Goal: Feedback & Contribution: Contribute content

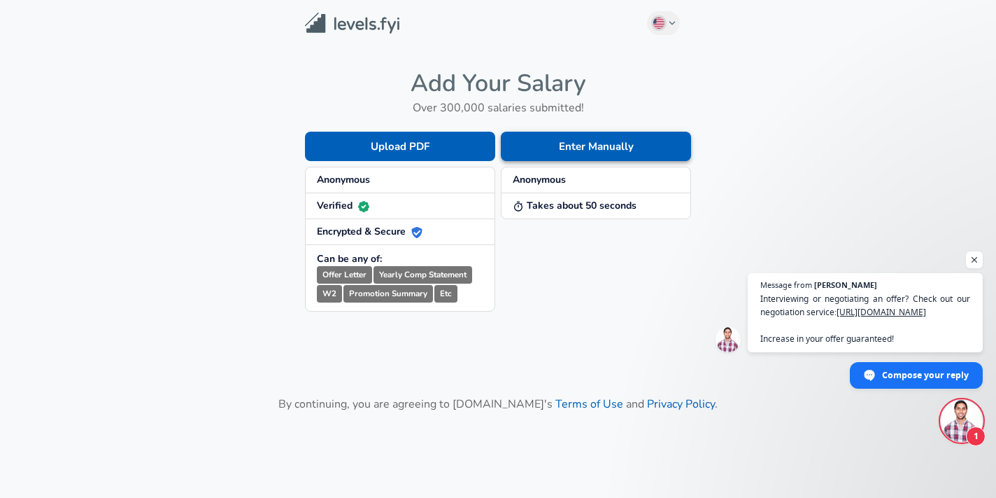
click at [567, 156] on button "Enter Manually" at bounding box center [596, 146] width 190 height 29
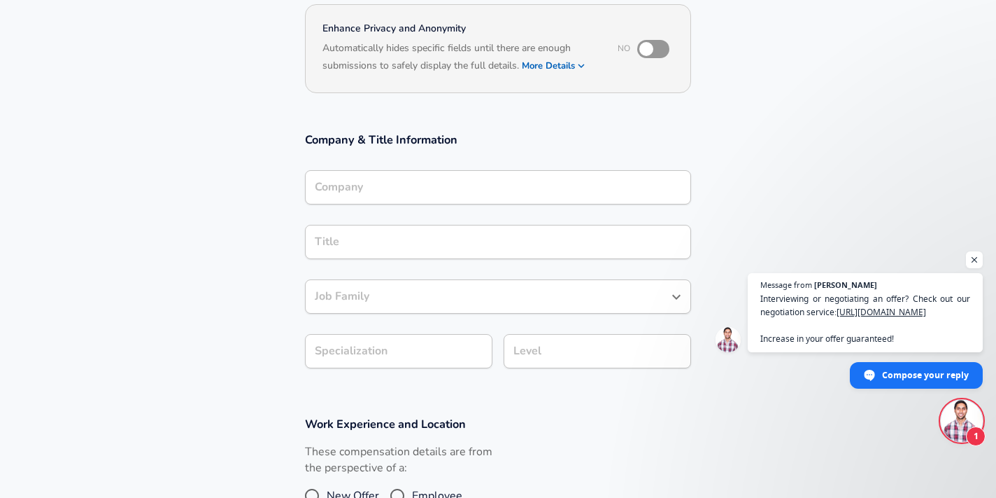
scroll to position [148, 0]
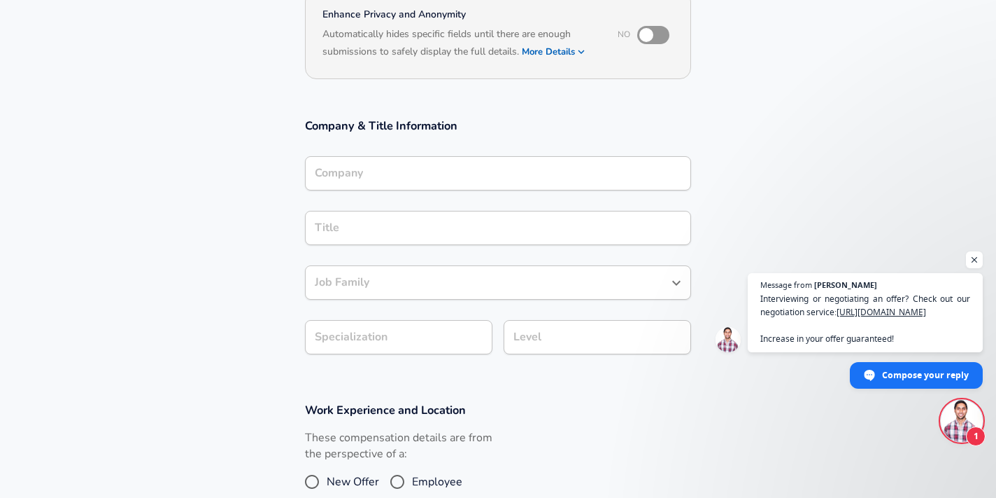
click at [449, 184] on input "Company" at bounding box center [498, 173] width 374 height 22
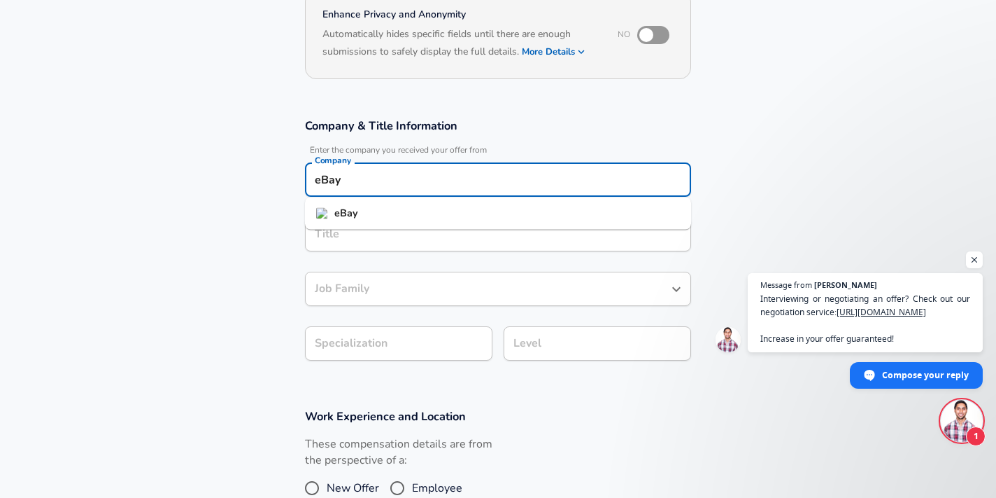
click at [411, 213] on li "eBay" at bounding box center [498, 213] width 386 height 21
type input "eBay"
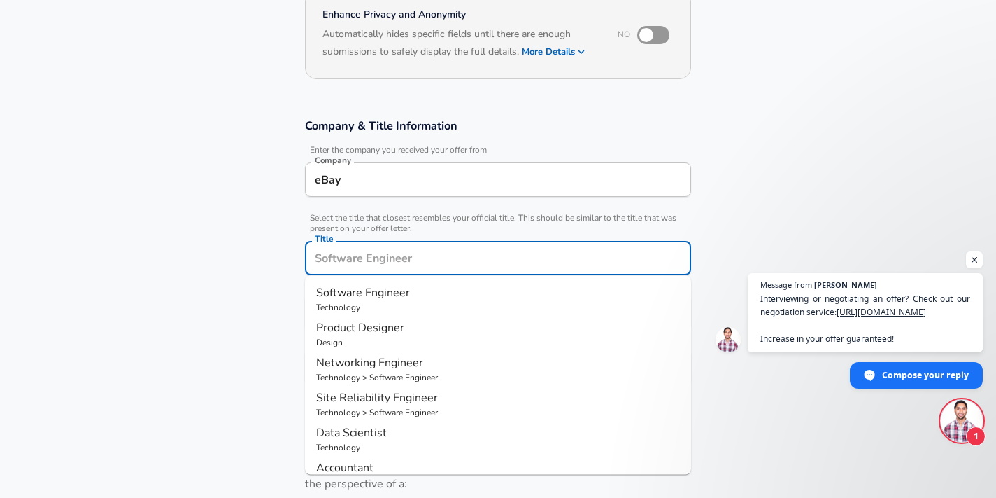
click at [381, 247] on input "Title" at bounding box center [498, 258] width 374 height 22
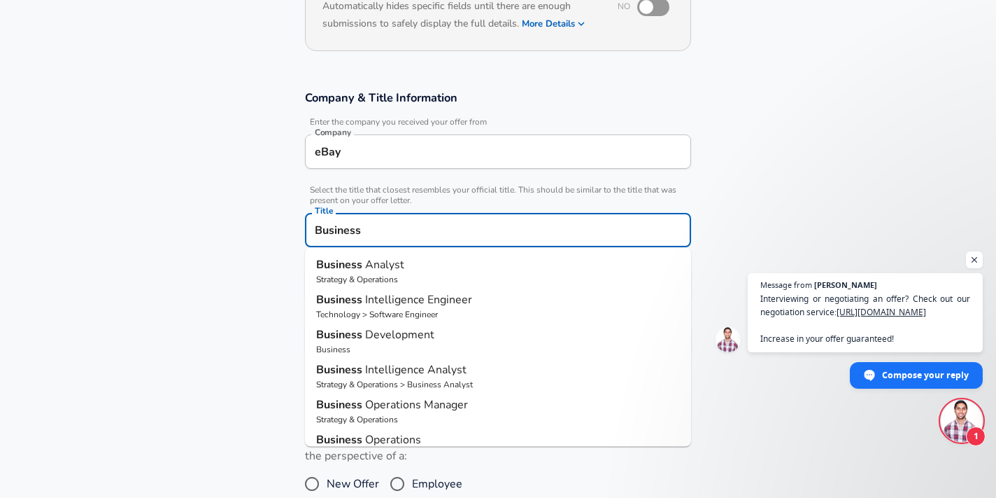
click at [349, 278] on p "Strategy & Operations" at bounding box center [498, 279] width 364 height 13
type input "Business Analyst"
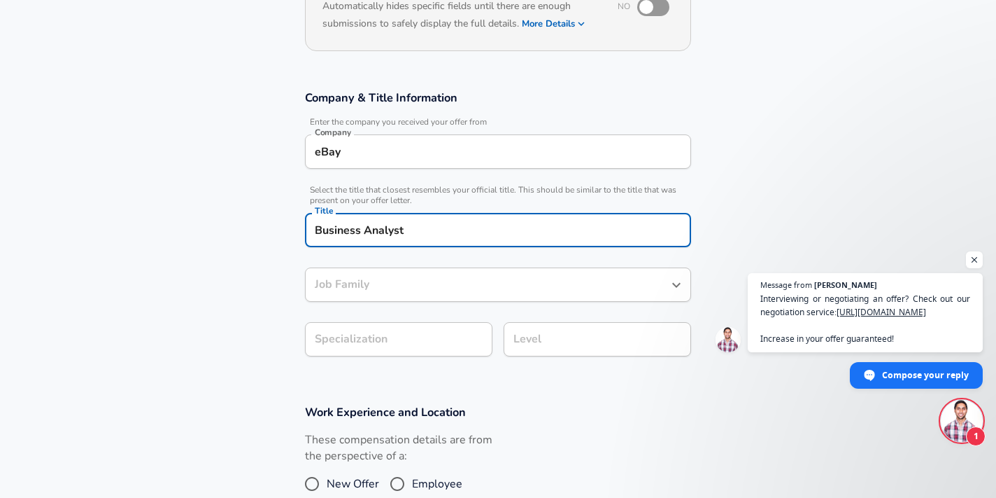
type input "Business Analyst"
click at [393, 283] on input "Business Analyst" at bounding box center [487, 285] width 353 height 22
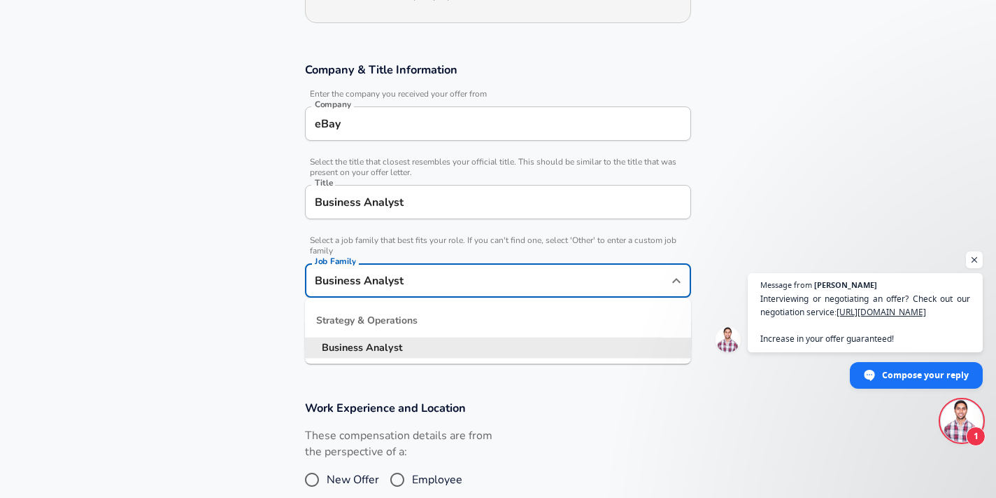
click at [414, 255] on div "Job Family Business Analyst Job Family" at bounding box center [498, 279] width 386 height 55
click at [425, 239] on span "Select a job family that best fits your role. If you can't find one, select 'Ot…" at bounding box center [498, 245] width 386 height 21
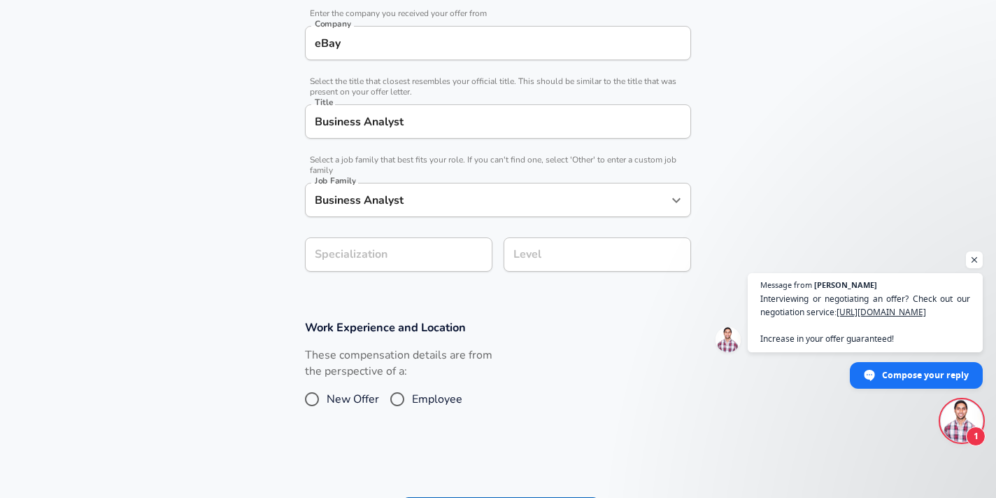
scroll to position [311, 0]
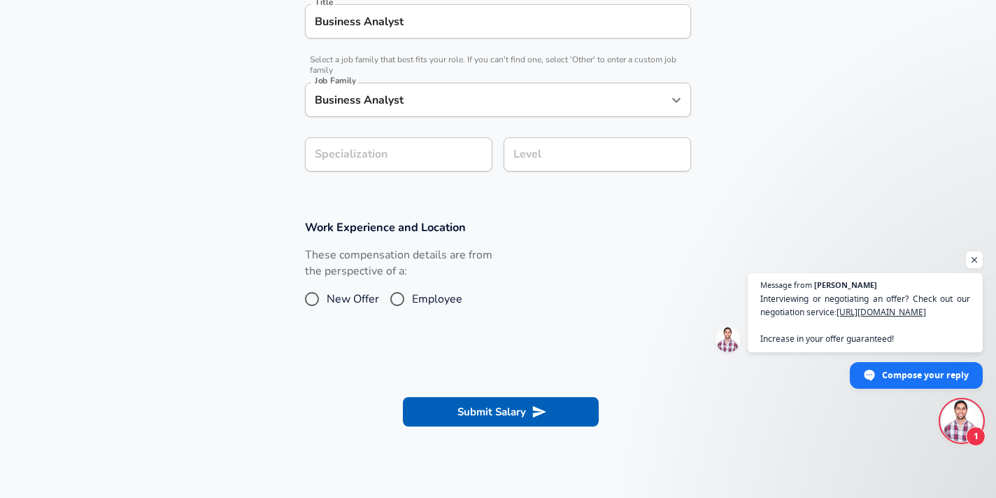
click at [568, 162] on input "Level" at bounding box center [597, 154] width 175 height 22
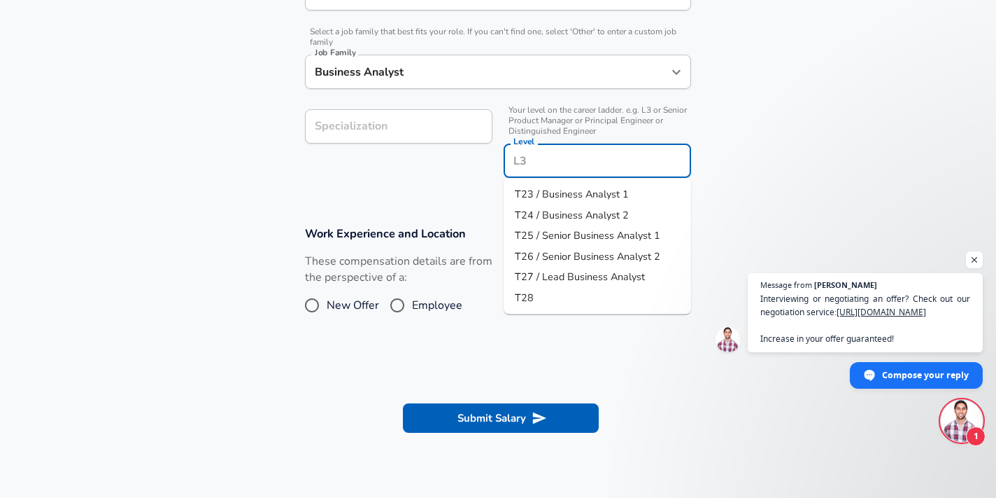
click at [555, 212] on span "T24 / Business Analyst 2" at bounding box center [572, 214] width 114 height 14
type input "T24 / Business Analyst 2"
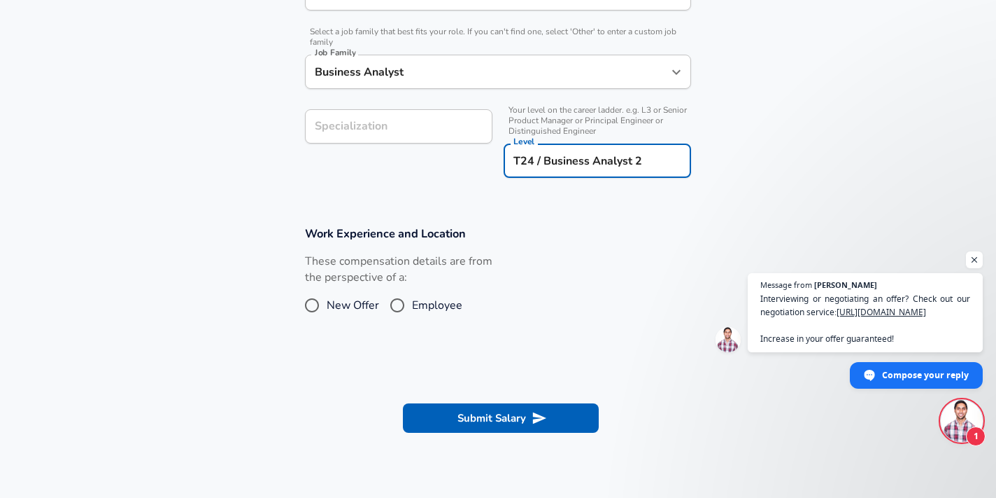
click at [407, 306] on input "Employee" at bounding box center [397, 305] width 29 height 22
radio input "true"
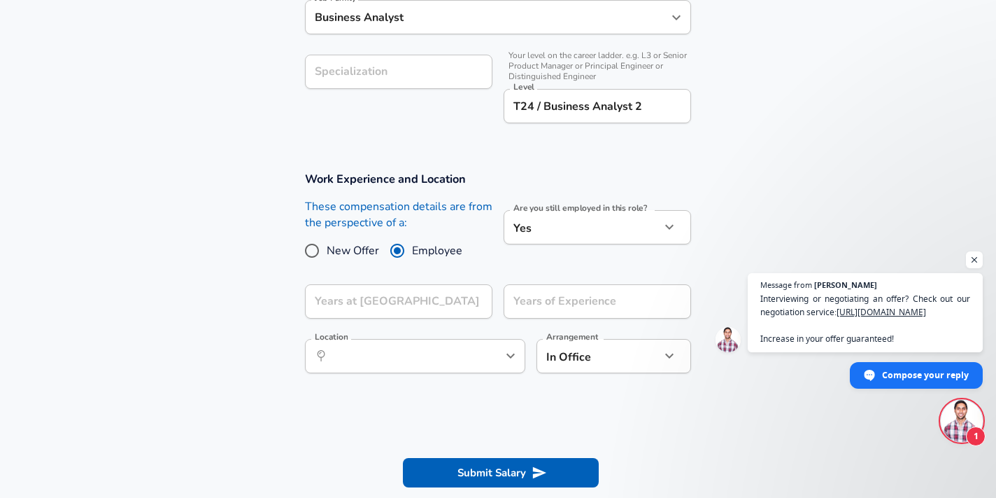
scroll to position [514, 0]
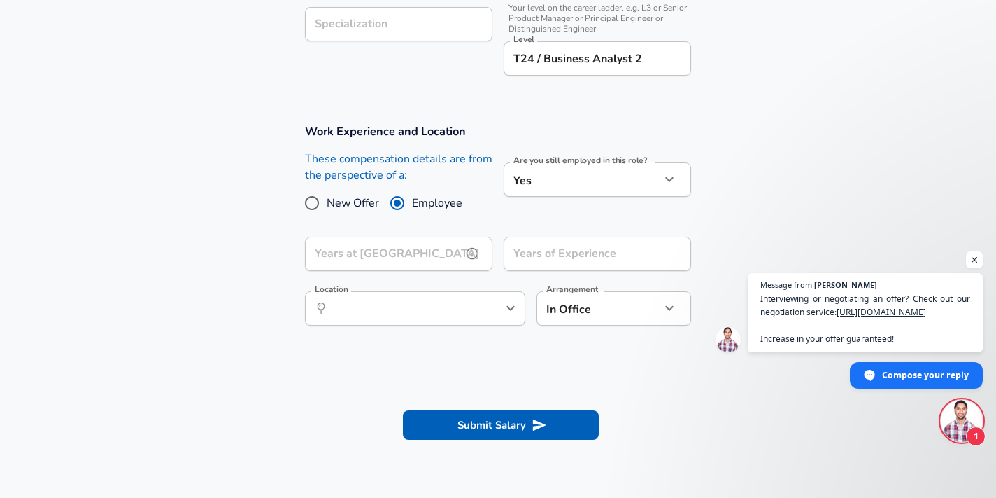
click at [422, 259] on input "Years at [GEOGRAPHIC_DATA]" at bounding box center [383, 254] width 157 height 34
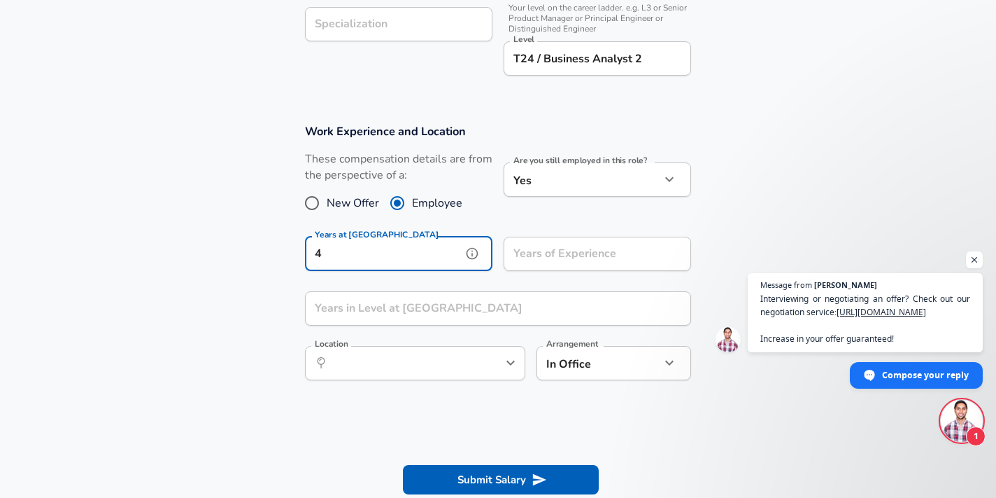
type input "4"
click at [558, 257] on div "Years of Experience Years of Experience" at bounding box center [598, 256] width 188 height 38
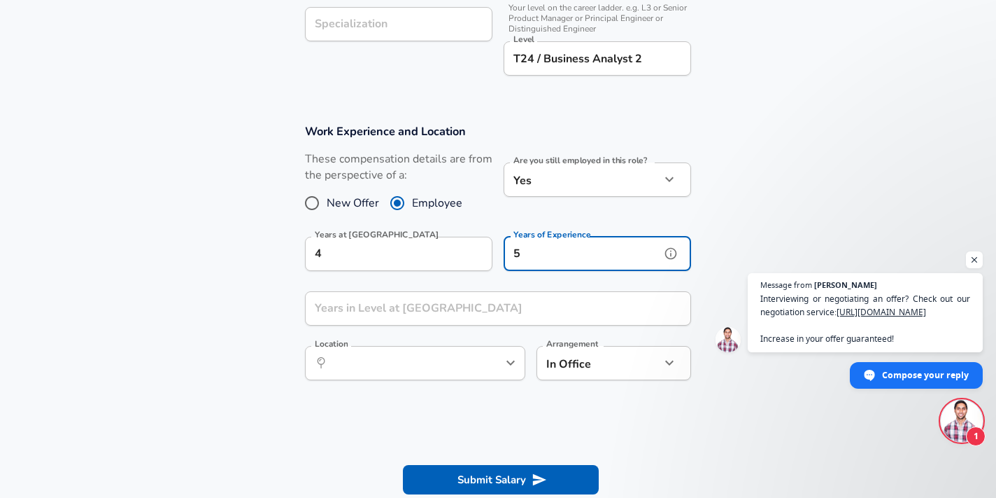
type input "5"
click at [441, 310] on input "Years in Level at [GEOGRAPHIC_DATA]" at bounding box center [482, 308] width 355 height 34
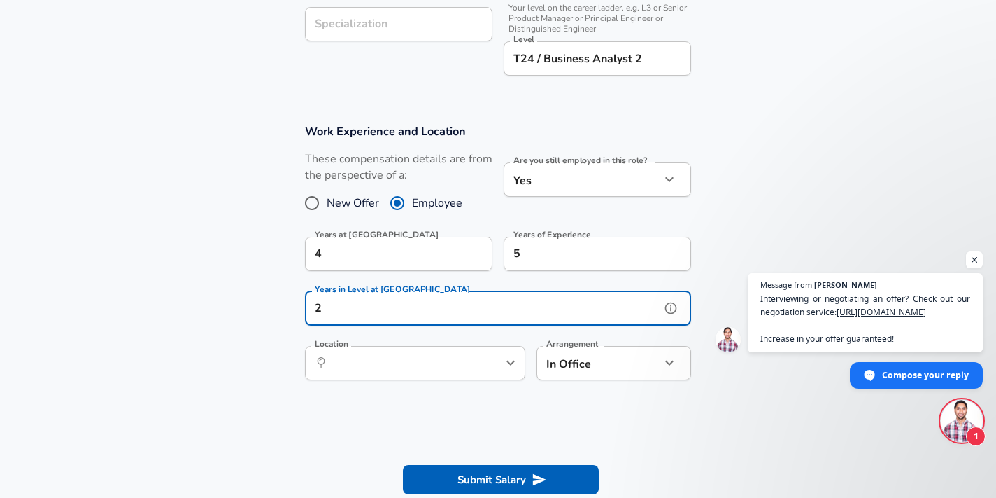
type input "2"
click at [393, 361] on input "Location" at bounding box center [399, 363] width 143 height 22
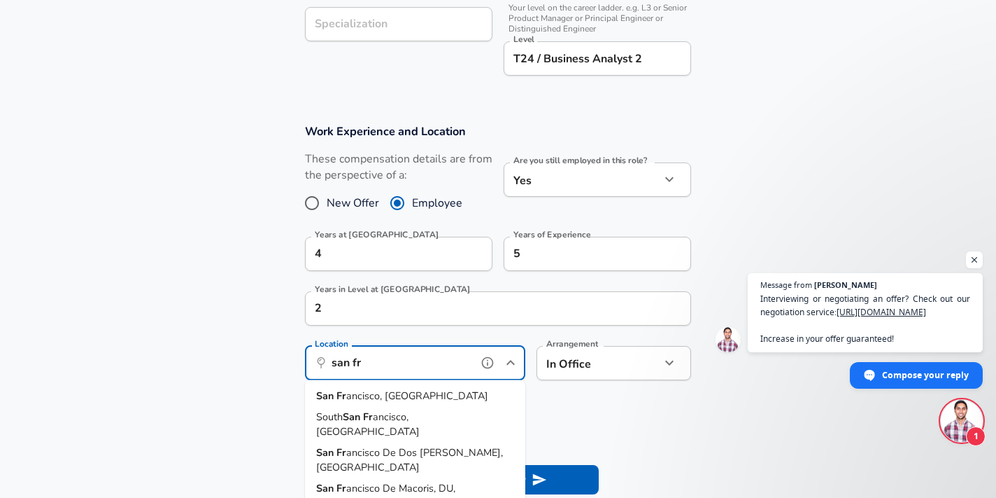
click at [386, 399] on span "ancisco, [GEOGRAPHIC_DATA]" at bounding box center [417, 395] width 142 height 14
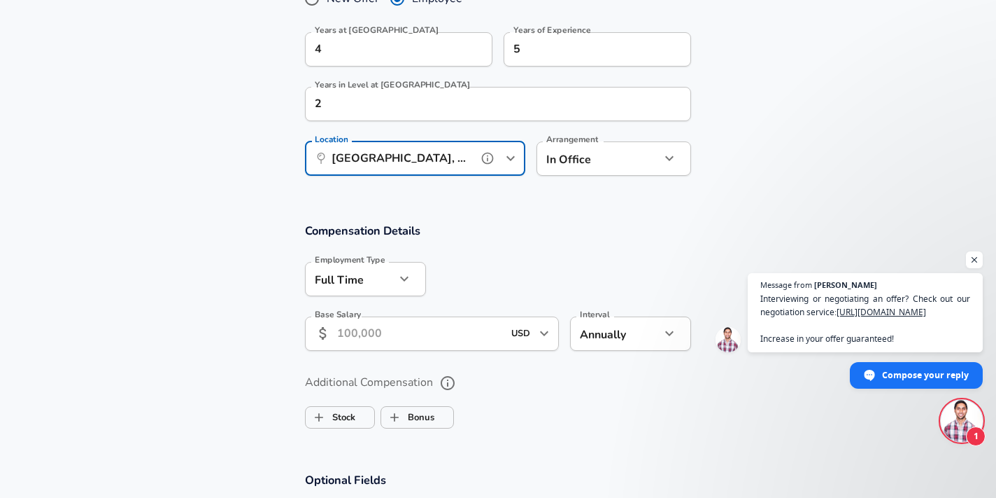
scroll to position [766, 0]
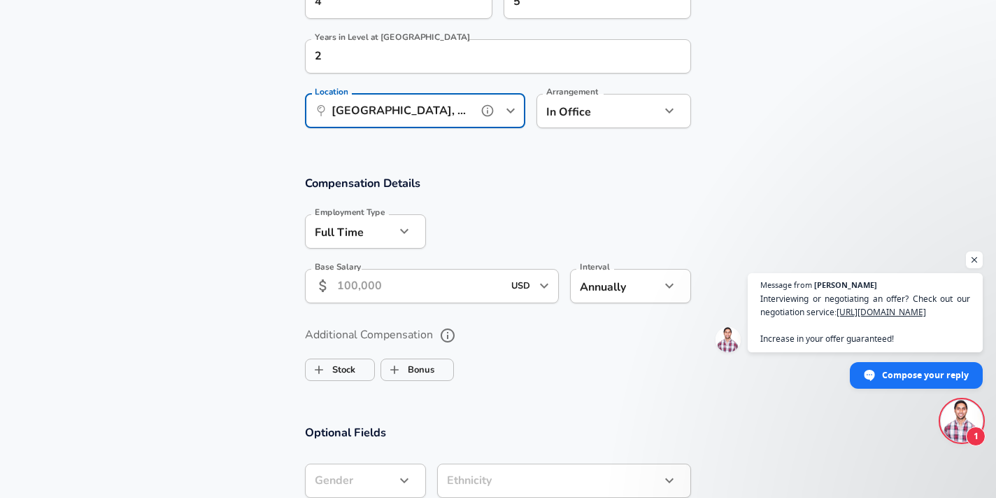
type input "[GEOGRAPHIC_DATA], [GEOGRAPHIC_DATA]"
click at [451, 287] on input "Base Salary" at bounding box center [420, 286] width 166 height 34
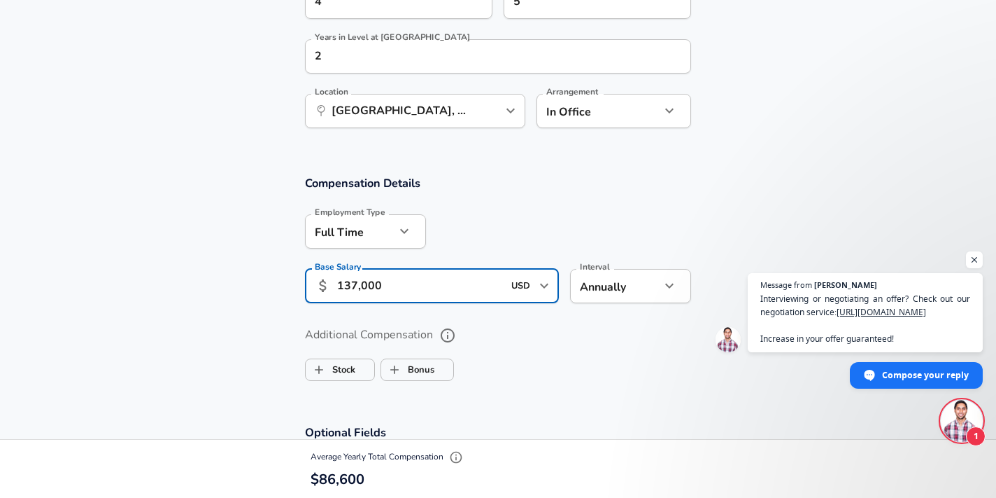
type input "137,000"
click at [554, 328] on label "Additional Compensation" at bounding box center [498, 335] width 386 height 24
click at [460, 328] on button "Additional Compensation" at bounding box center [448, 335] width 24 height 24
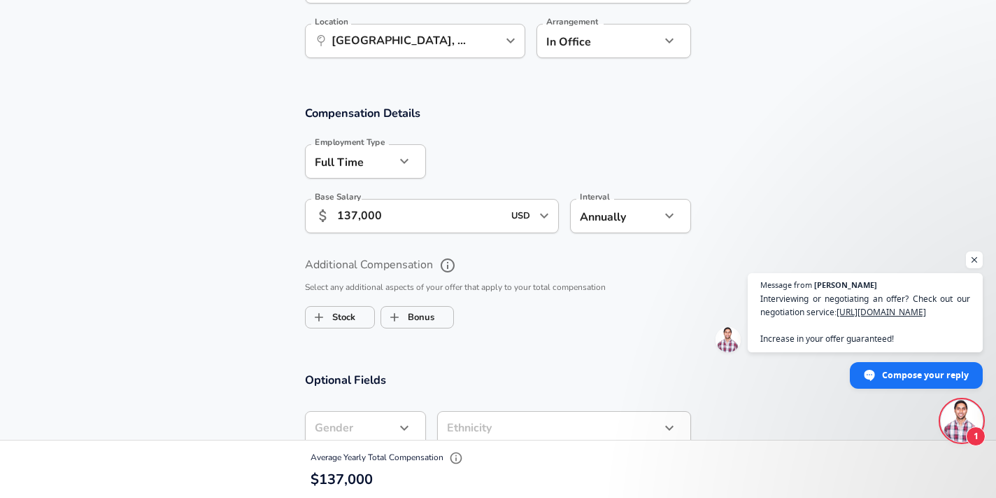
scroll to position [856, 0]
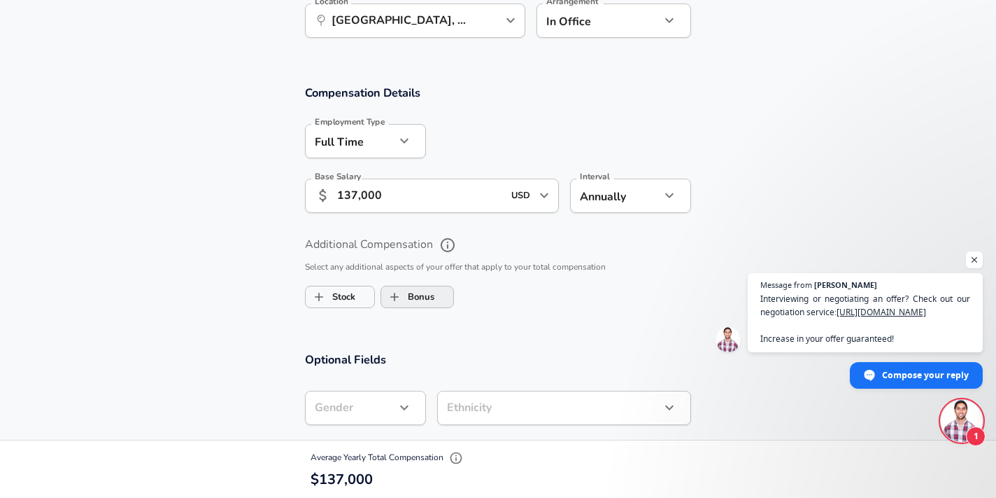
click at [433, 296] on label "Bonus" at bounding box center [407, 296] width 53 height 27
checkbox input "true"
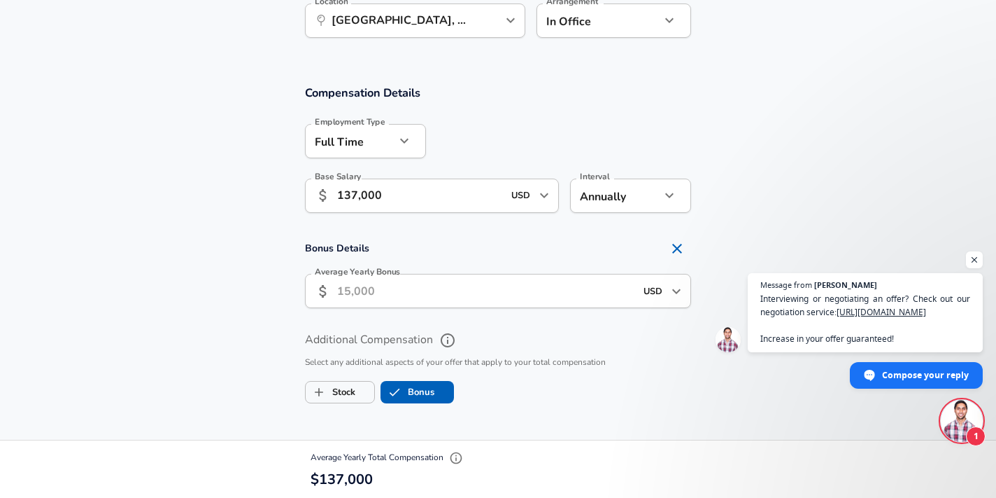
scroll to position [863, 0]
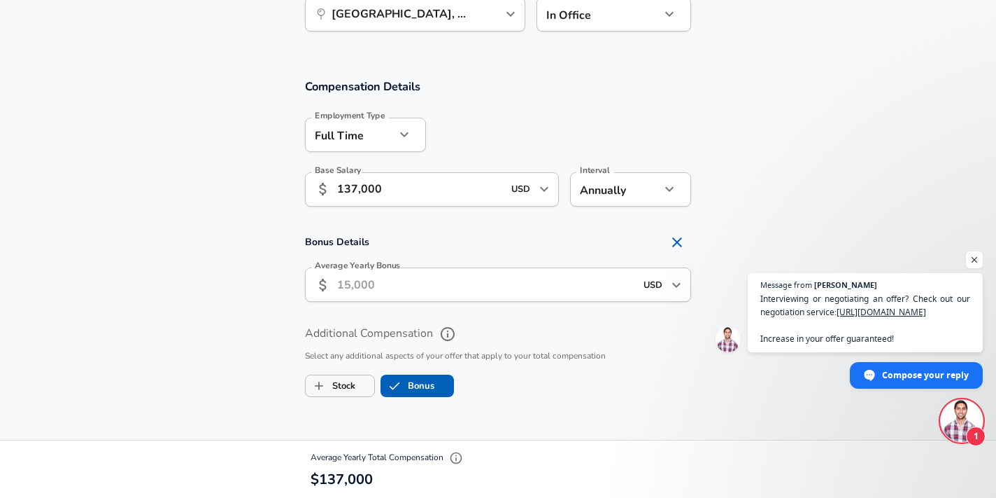
click at [401, 283] on input "Average Yearly Bonus" at bounding box center [486, 284] width 298 height 34
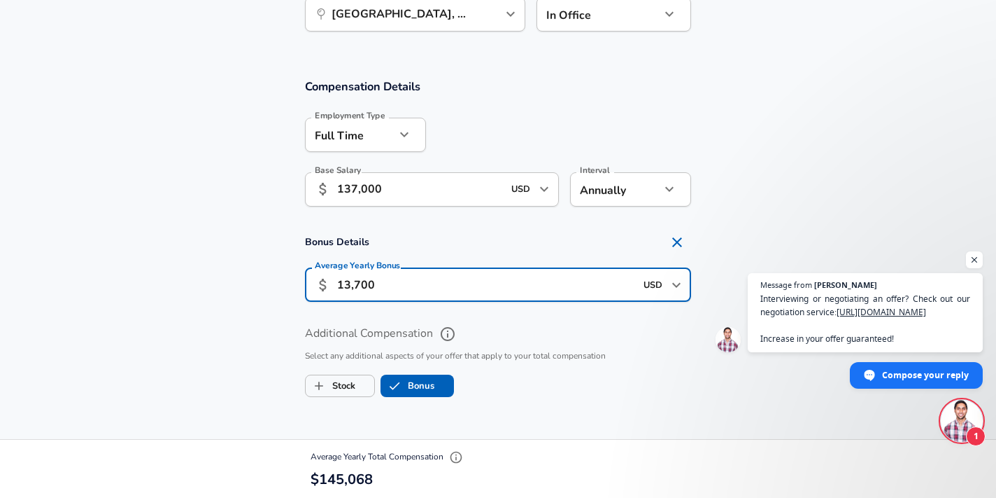
type input "13,700"
click at [506, 324] on label "Additional Compensation" at bounding box center [498, 334] width 386 height 24
click at [460, 324] on button "Additional Compensation" at bounding box center [448, 334] width 24 height 24
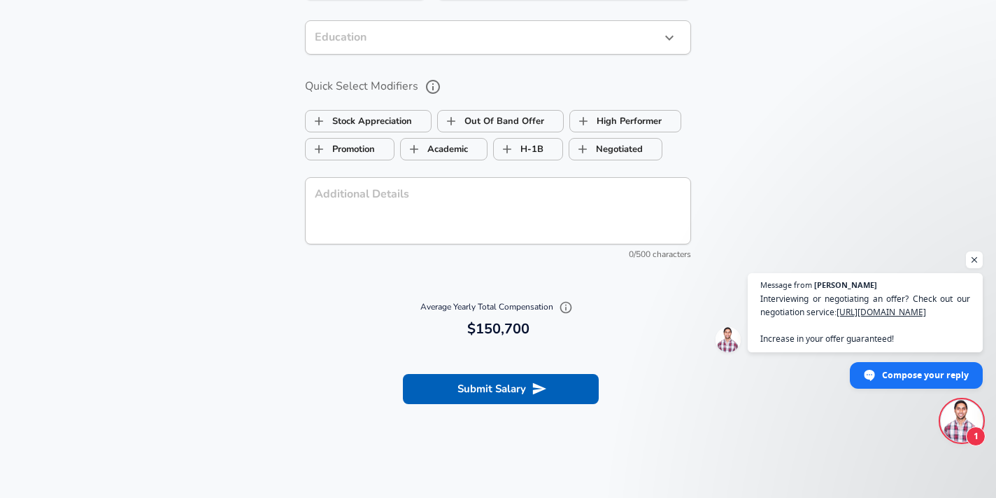
scroll to position [1404, 0]
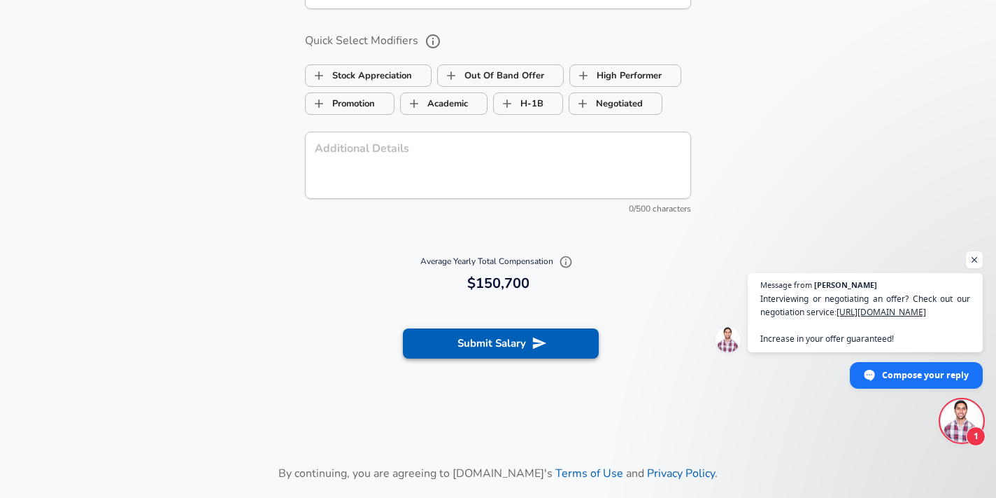
click at [474, 350] on button "Submit Salary" at bounding box center [501, 342] width 196 height 29
